Goal: Task Accomplishment & Management: Manage account settings

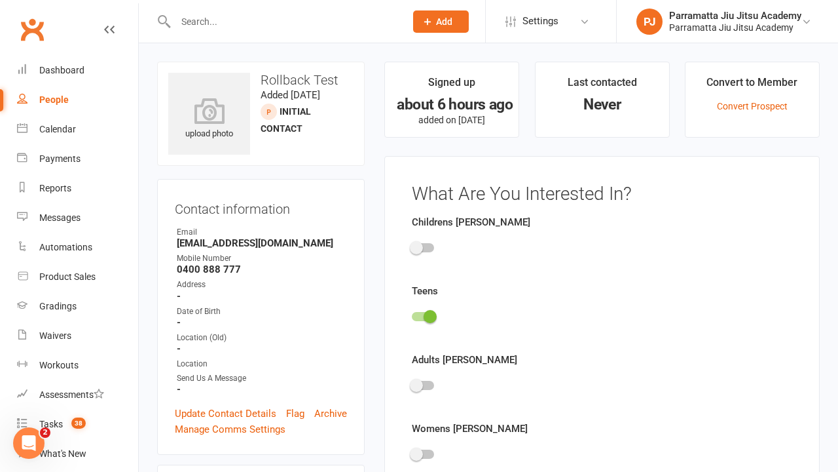
scroll to position [90, 0]
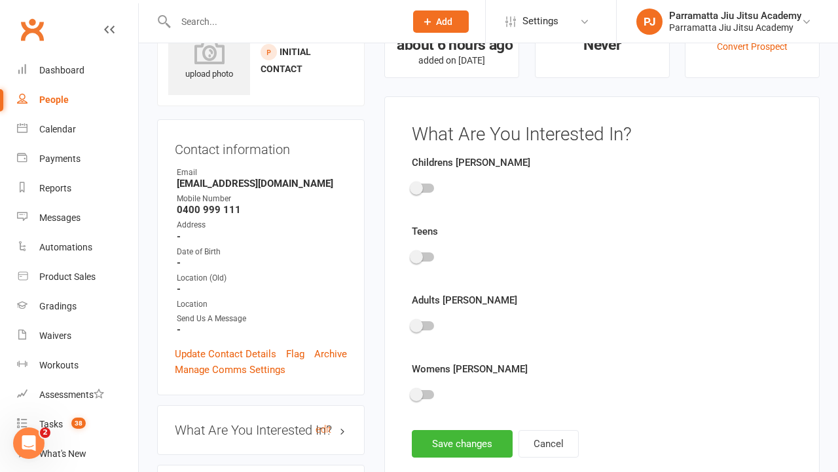
scroll to position [90, 0]
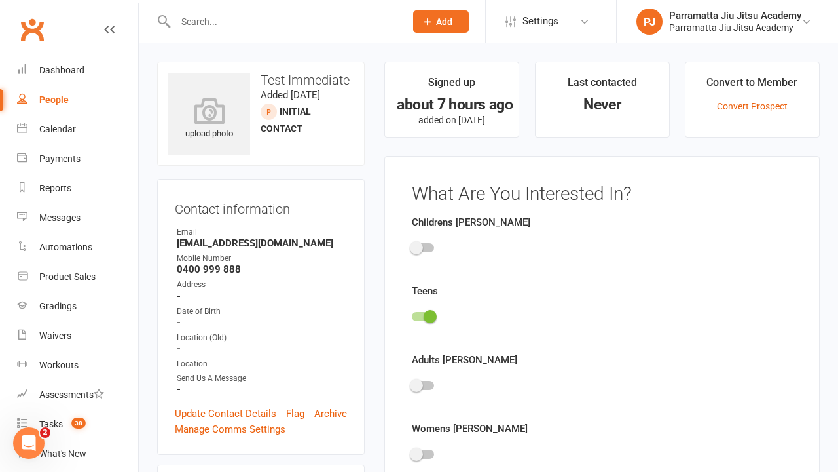
scroll to position [90, 0]
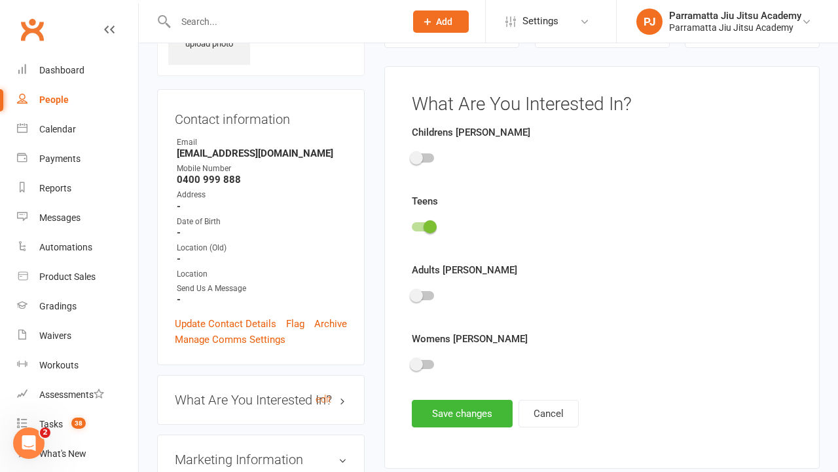
scroll to position [90, 0]
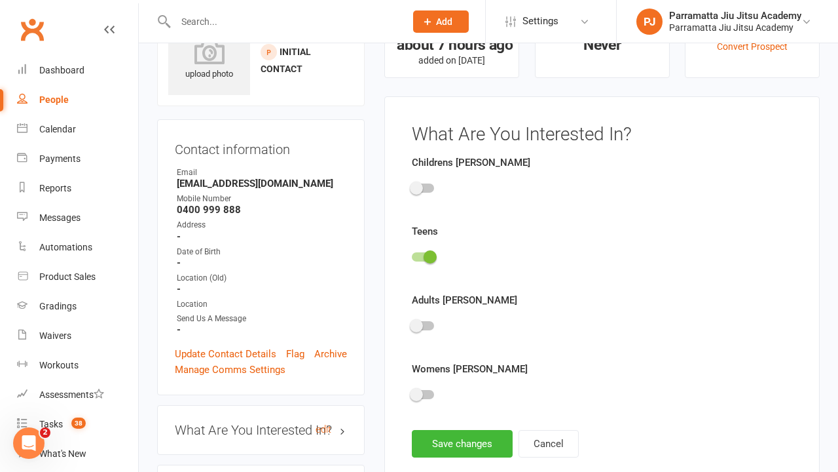
scroll to position [90, 0]
